Goal: Information Seeking & Learning: Learn about a topic

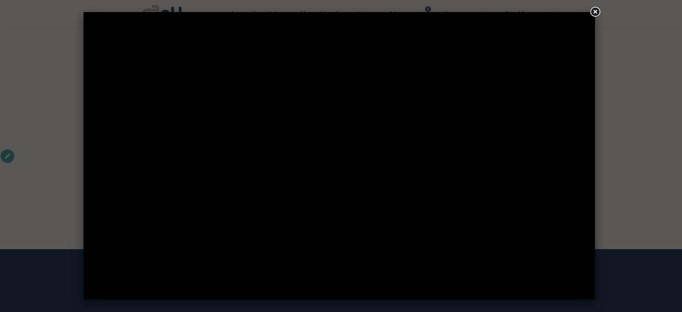
click at [594, 14] on link at bounding box center [595, 12] width 13 height 13
